Goal: Transaction & Acquisition: Purchase product/service

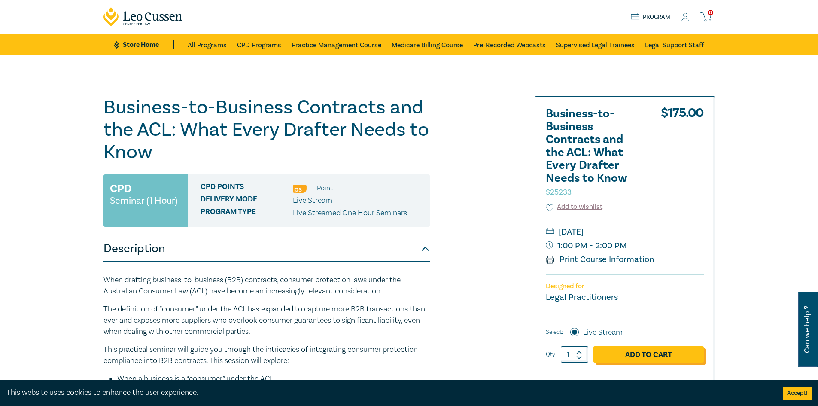
click at [629, 356] on link "Add to Cart" at bounding box center [649, 354] width 110 height 16
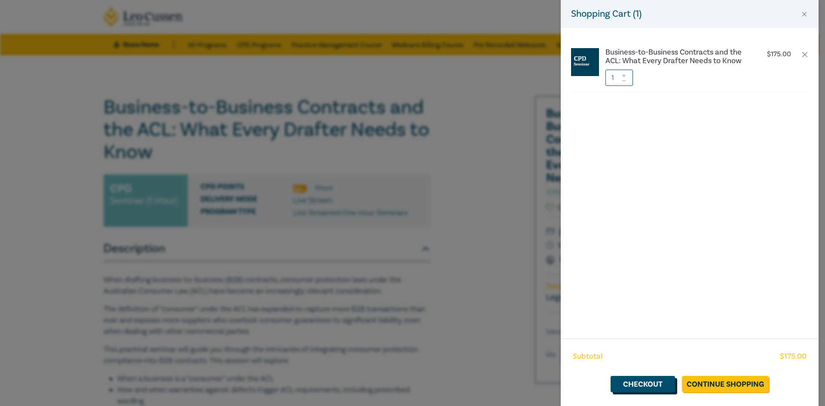
click at [667, 382] on link "Checkout" at bounding box center [642, 384] width 64 height 16
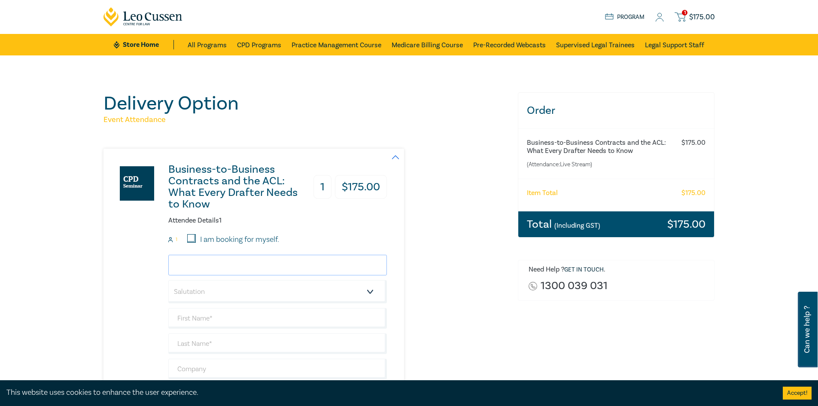
click at [229, 265] on input "email" at bounding box center [277, 265] width 219 height 21
type input "L"
type input "leigh.nikolakis@aandi.com.au"
select select "Mr."
type input "[PERSON_NAME]"
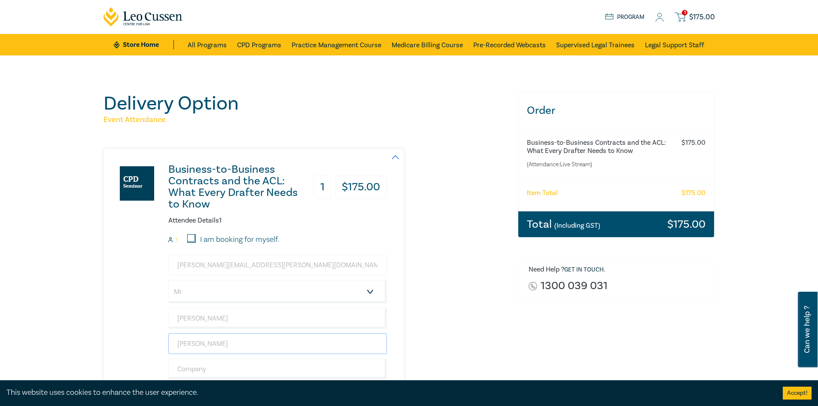
type input "[PERSON_NAME]"
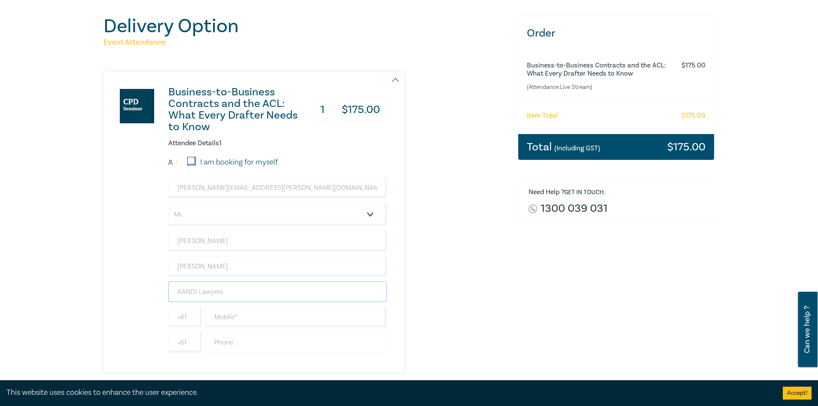
scroll to position [129, 0]
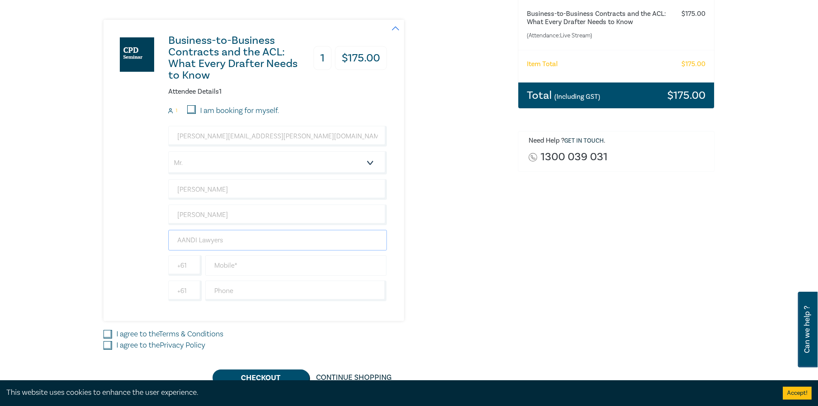
type input "AANDI Lawyers"
click at [244, 265] on input "text" at bounding box center [296, 265] width 182 height 21
type input "459108395"
click at [106, 332] on input "I agree to the Terms & Conditions" at bounding box center [108, 334] width 9 height 9
checkbox input "true"
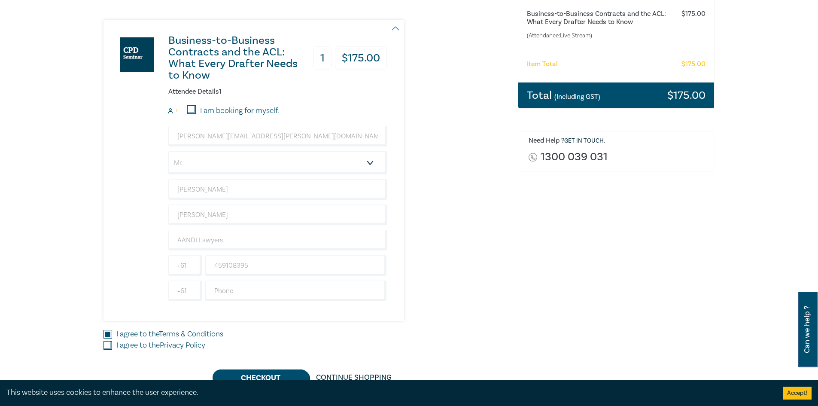
click at [107, 345] on input "I agree to the Privacy Policy" at bounding box center [108, 345] width 9 height 9
checkbox input "true"
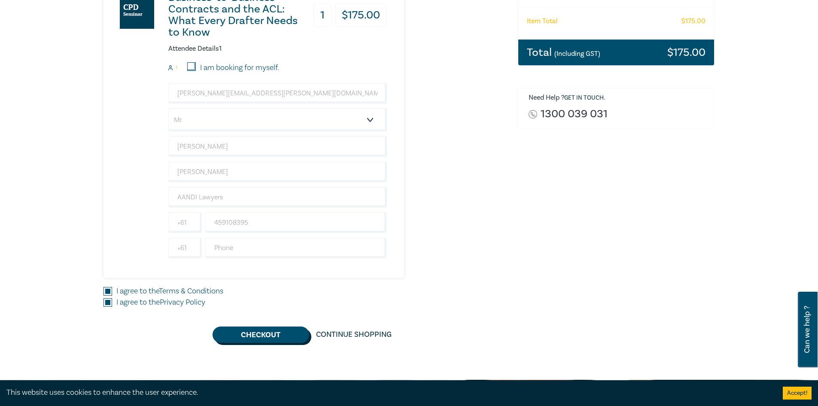
click at [259, 331] on button "Checkout" at bounding box center [261, 334] width 97 height 16
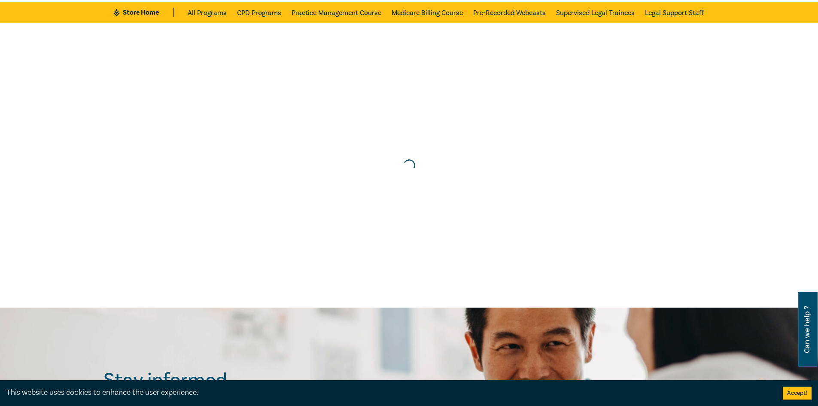
scroll to position [0, 0]
